Goal: Check status

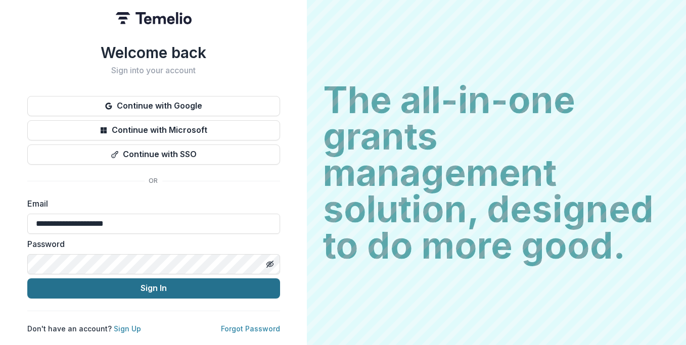
click at [135, 289] on button "Sign In" at bounding box center [153, 288] width 253 height 20
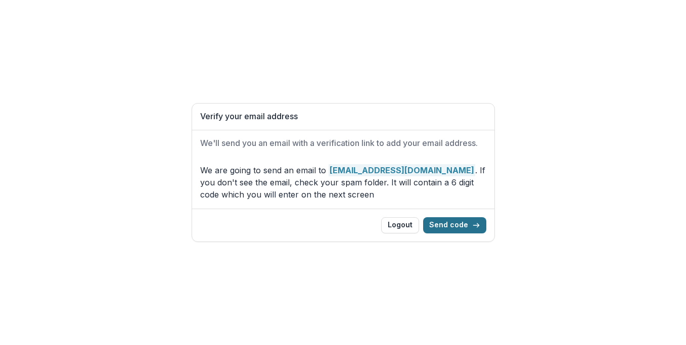
click at [457, 225] on button "Send code" at bounding box center [454, 225] width 63 height 16
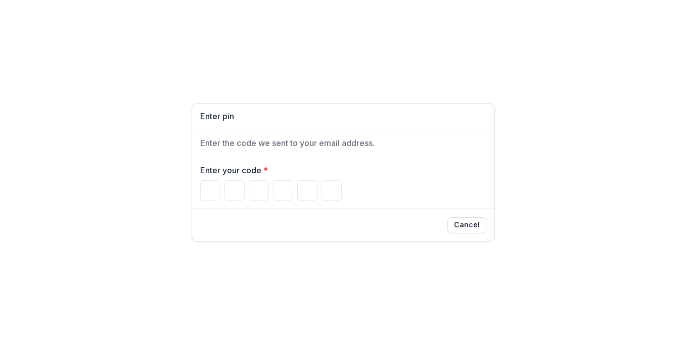
type input "*"
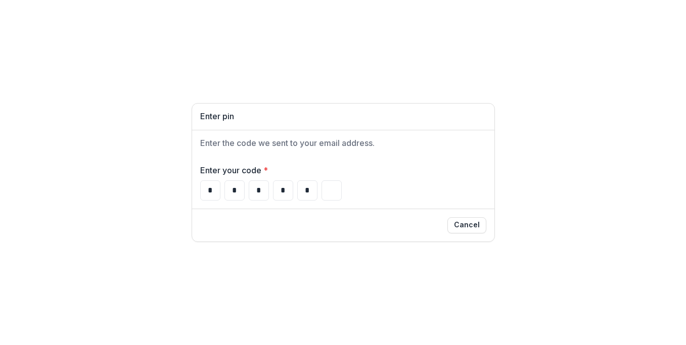
type input "*"
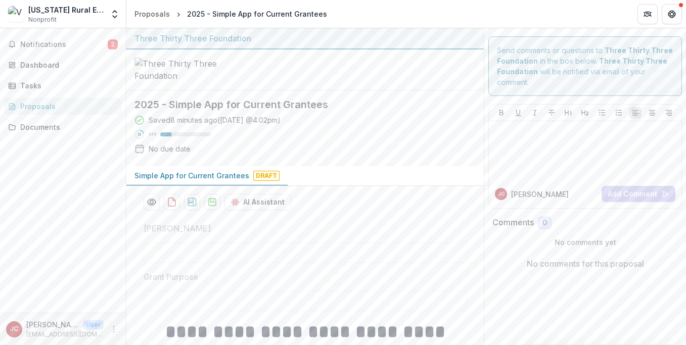
click at [58, 106] on div "Proposals" at bounding box center [66, 106] width 93 height 11
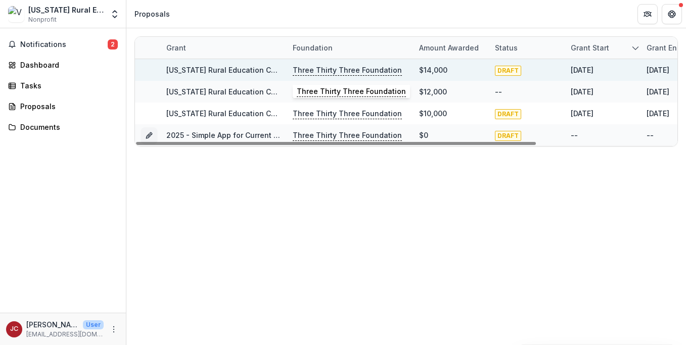
click at [330, 69] on p "Three Thirty Three Foundation" at bounding box center [347, 70] width 109 height 11
click at [508, 71] on span "DRAFT" at bounding box center [508, 71] width 26 height 10
click at [239, 68] on link "Vermont Rural Education Collaborative - 2024" at bounding box center [252, 70] width 173 height 9
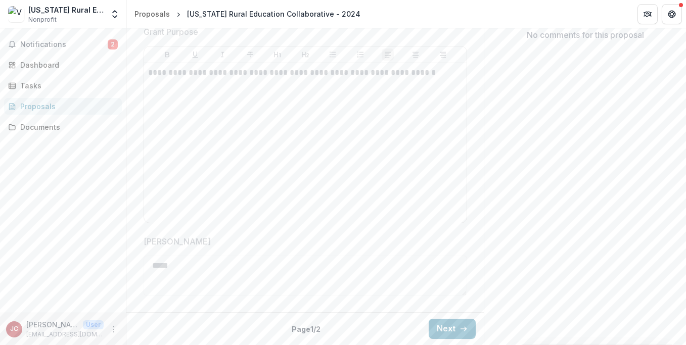
scroll to position [280, 0]
click at [445, 327] on button "Next" at bounding box center [451, 329] width 47 height 20
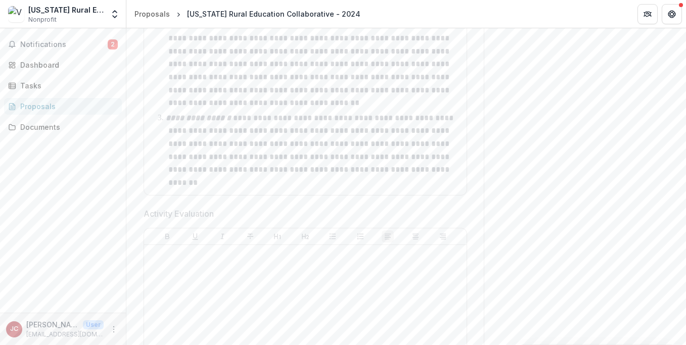
scroll to position [949, 0]
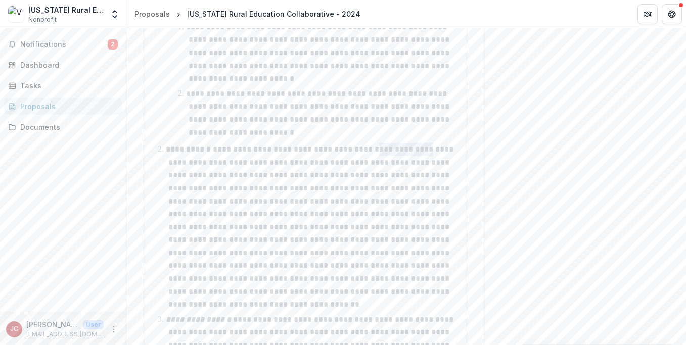
drag, startPoint x: 407, startPoint y: 207, endPoint x: 361, endPoint y: 197, distance: 47.2
click at [361, 197] on ol "**********" at bounding box center [311, 184] width 302 height 413
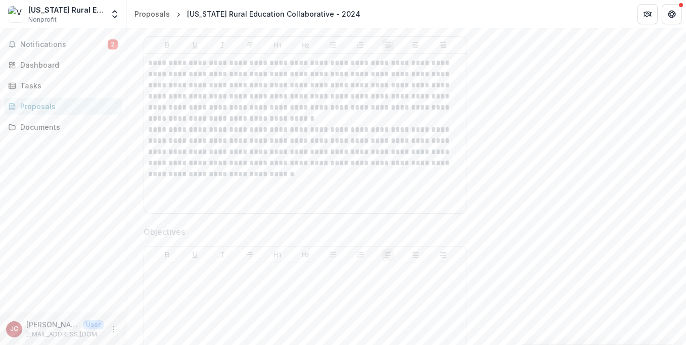
scroll to position [448, 0]
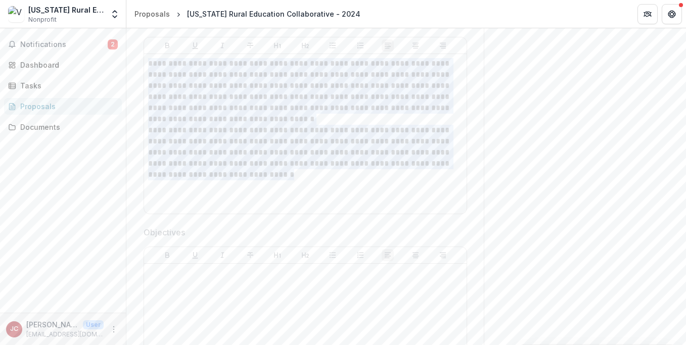
drag, startPoint x: 302, startPoint y: 226, endPoint x: 146, endPoint y: 119, distance: 189.2
click at [148, 117] on div "**********" at bounding box center [305, 134] width 314 height 152
copy div "**********"
